Goal: Information Seeking & Learning: Find specific fact

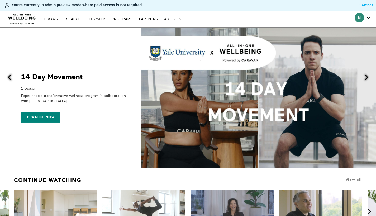
click at [98, 19] on link "THIS WEEK" at bounding box center [96, 19] width 24 height 4
click at [75, 16] on div "Browse Search THIS WEEK PROGRAMS PARTNERS ARTICLES Account settings Manage Subs…" at bounding box center [129, 19] width 258 height 17
click at [76, 17] on nav "Browse Search THIS WEEK PROGRAMS PARTNERS ARTICLES Account settings Manage Subs…" at bounding box center [113, 18] width 142 height 5
click at [75, 21] on link "Search" at bounding box center [74, 19] width 20 height 4
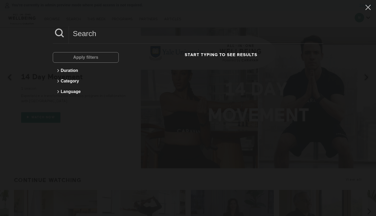
click at [99, 37] on input at bounding box center [196, 33] width 254 height 14
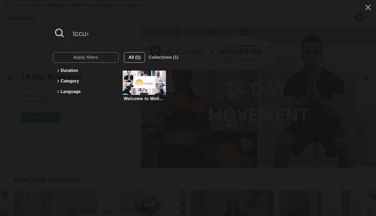
type input "tccu"
